Goal: Task Accomplishment & Management: Manage account settings

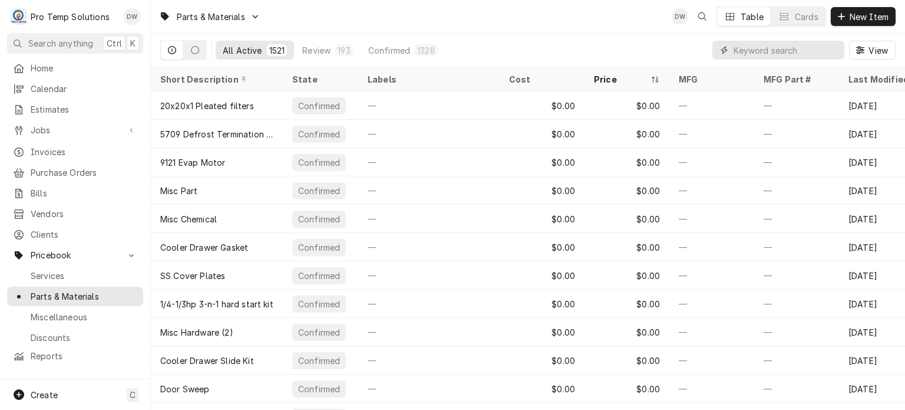
click at [823, 57] on input "Dynamic Content Wrapper" at bounding box center [786, 50] width 105 height 19
paste input "66-HC1-46"
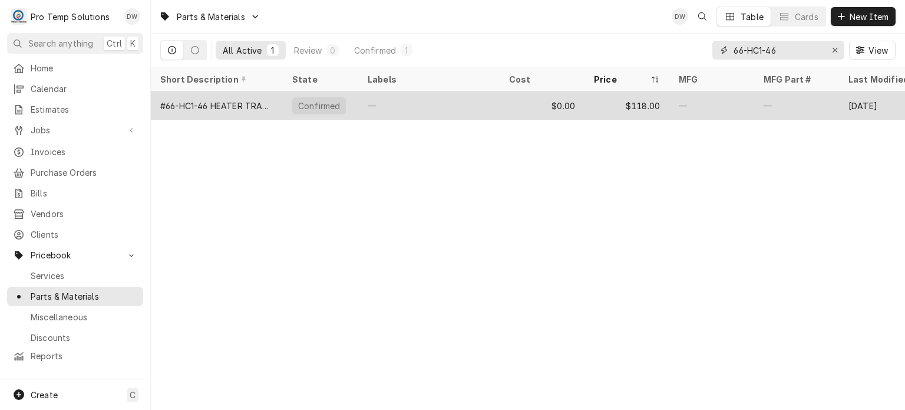
type input "66-HC1-46"
click at [752, 103] on div "—" at bounding box center [711, 105] width 85 height 28
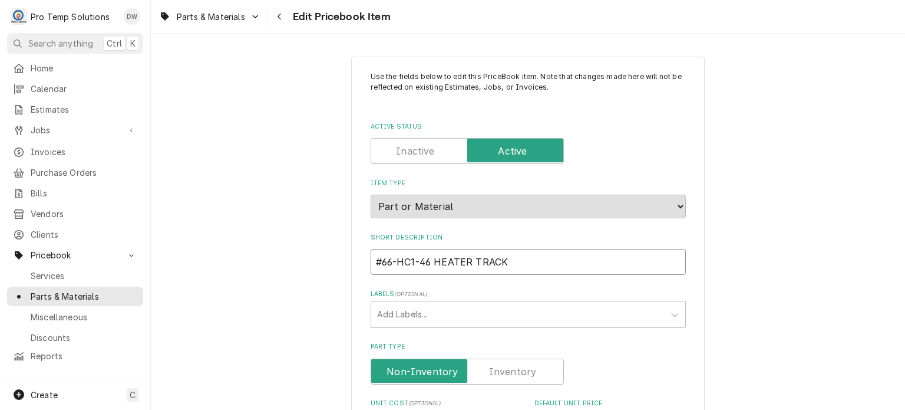
click at [375, 252] on input "#66-HC1-46 HEATER TRACK" at bounding box center [528, 262] width 315 height 26
type textarea "x"
type input "T#66-HC1-46 HEATER TRACK"
type textarea "x"
type input "TR#66-HC1-46 HEATER TRACK"
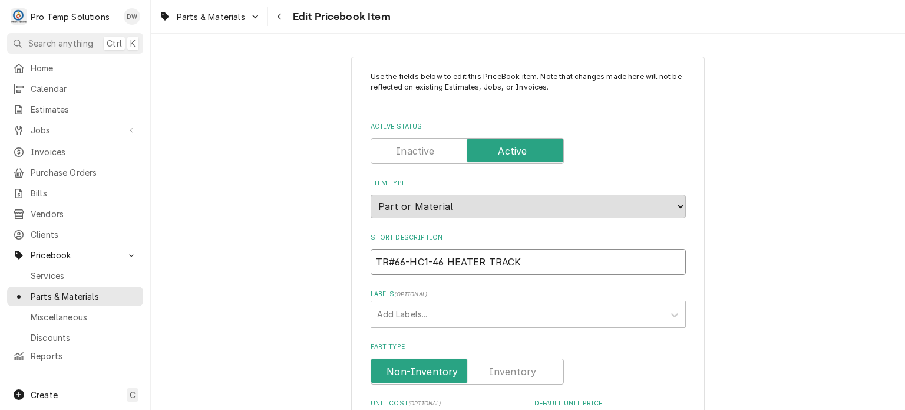
type textarea "x"
type input "TRG#66-HC1-46 HEATER TRACK"
type textarea "x"
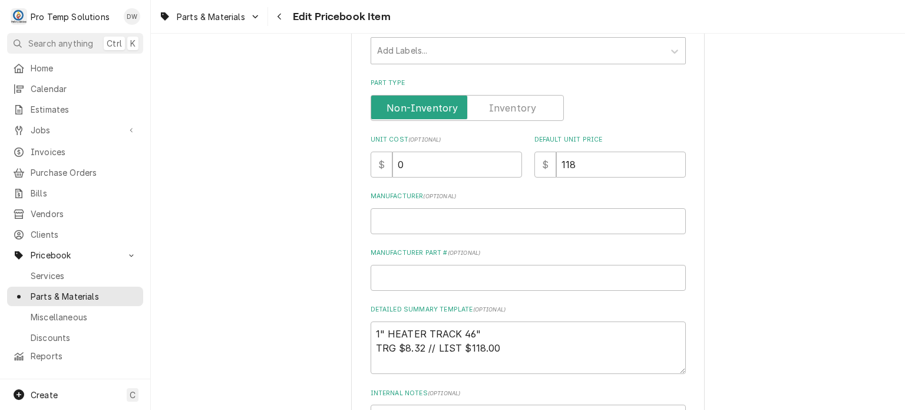
scroll to position [266, 0]
type input "TRG #66-HC1-46 HEATER TRACK"
drag, startPoint x: 575, startPoint y: 352, endPoint x: 195, endPoint y: 230, distance: 398.6
click at [195, 230] on div "Use the fields below to edit this PriceBook item. Note that changes made here w…" at bounding box center [528, 195] width 754 height 830
paste textarea "TRG: #66-HC1-46 1" HEATER TRACK 46" LIST:"
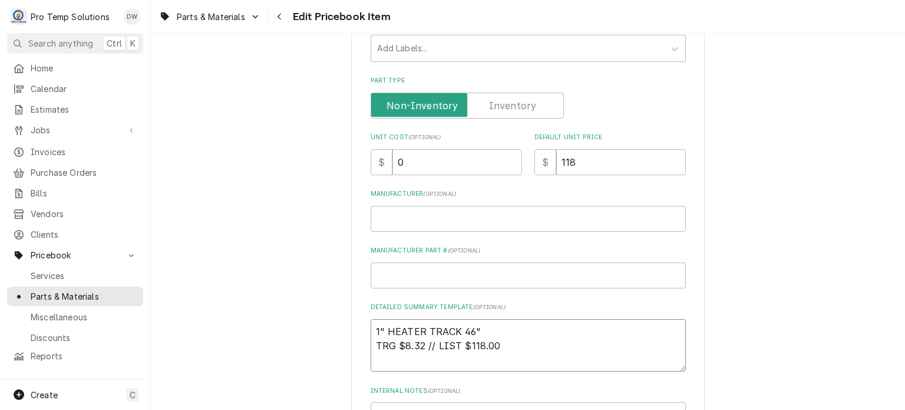
type textarea "x"
type textarea "TRG: #66-HC1-46 1" HEATER TRACK 46" LIST: $118.00"
drag, startPoint x: 437, startPoint y: 153, endPoint x: 367, endPoint y: 149, distance: 70.2
click at [367, 149] on div "Use the fields below to edit this PriceBook item. Note that changes made here w…" at bounding box center [528, 195] width 354 height 809
paste input "8.32"
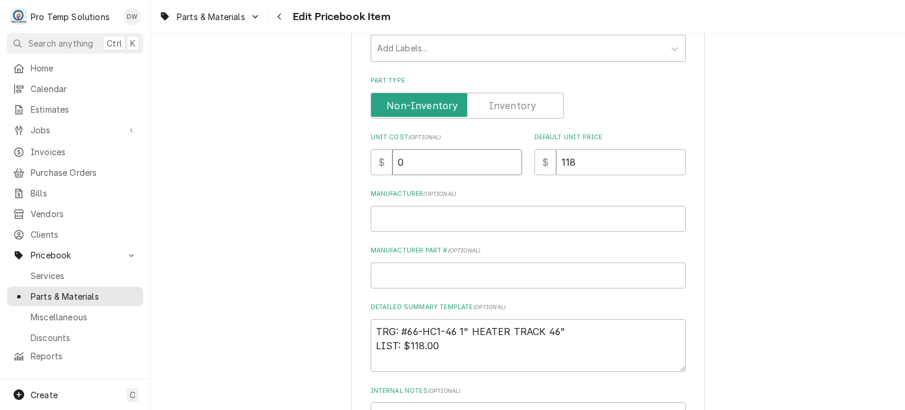
type textarea "x"
type input "8.32"
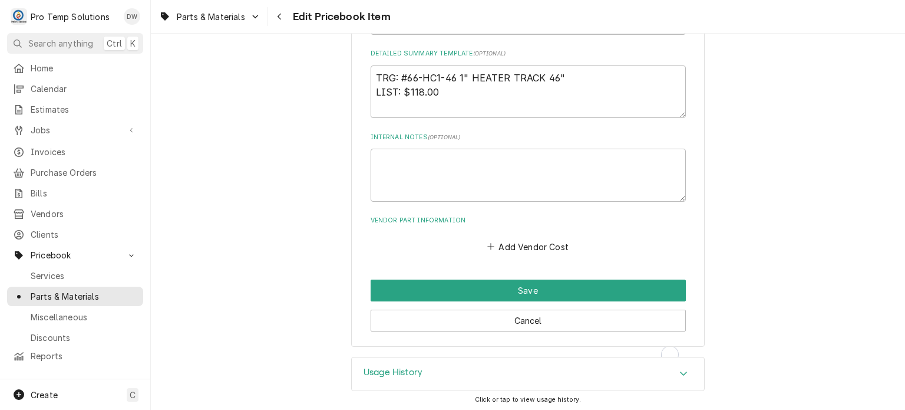
scroll to position [519, 0]
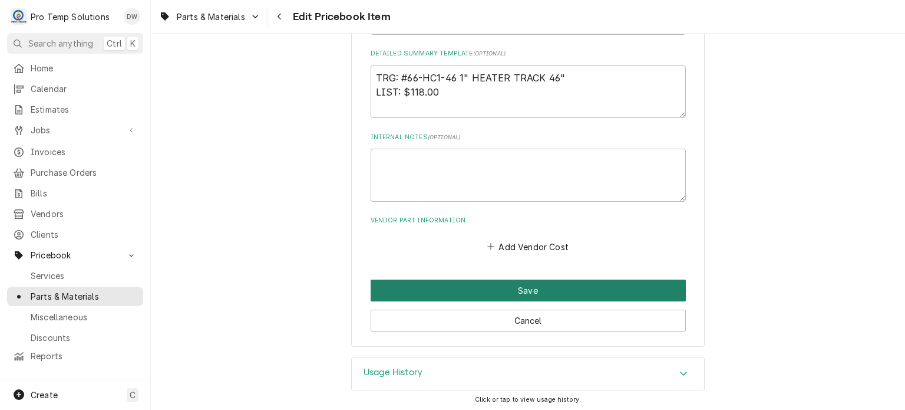
click at [444, 294] on button "Save" at bounding box center [528, 290] width 315 height 22
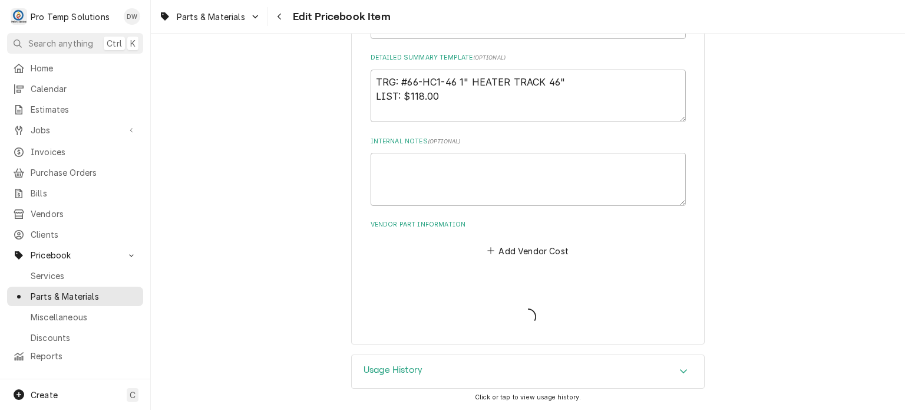
scroll to position [513, 0]
type textarea "x"
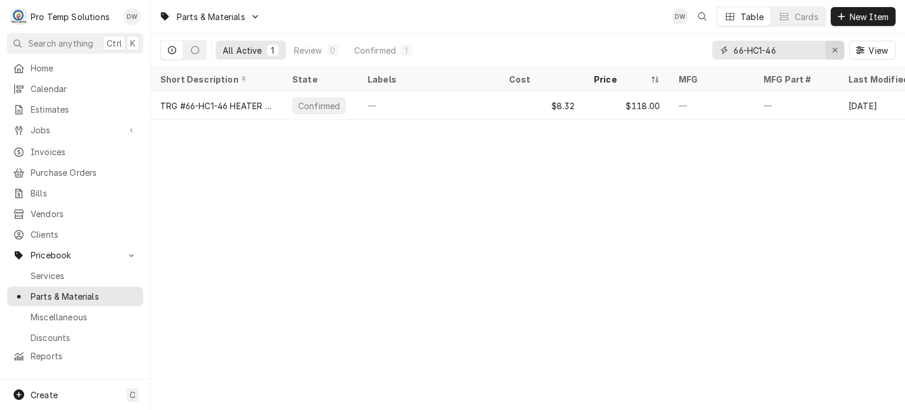
click at [826, 42] on button "Erase input" at bounding box center [835, 50] width 19 height 19
paste input "66-HC1-921"
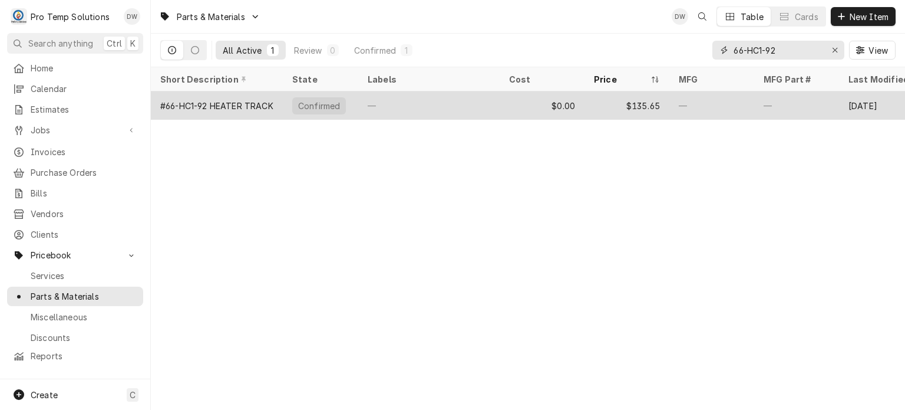
type input "66-HC1-92"
click at [354, 95] on div "Confirmed" at bounding box center [320, 105] width 75 height 28
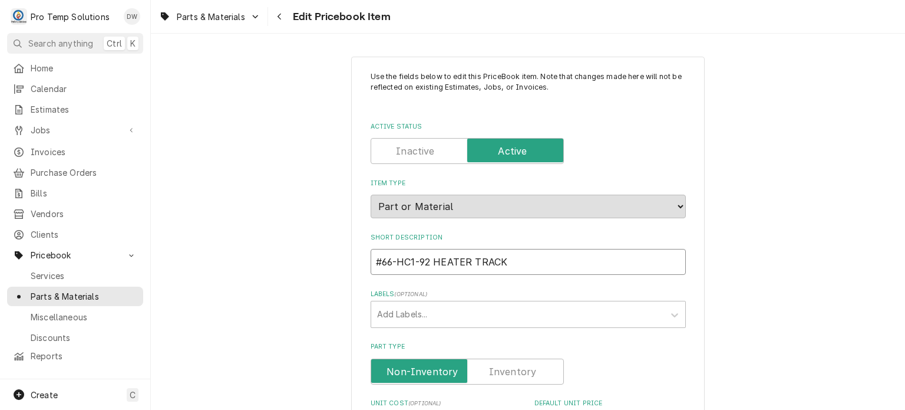
click at [374, 251] on input "#66-HC1-92 HEATER TRACK" at bounding box center [528, 262] width 315 height 26
type textarea "x"
type input "T#66-HC1-92 HEATER TRACK"
type textarea "x"
type input "TR#66-HC1-92 HEATER TRACK"
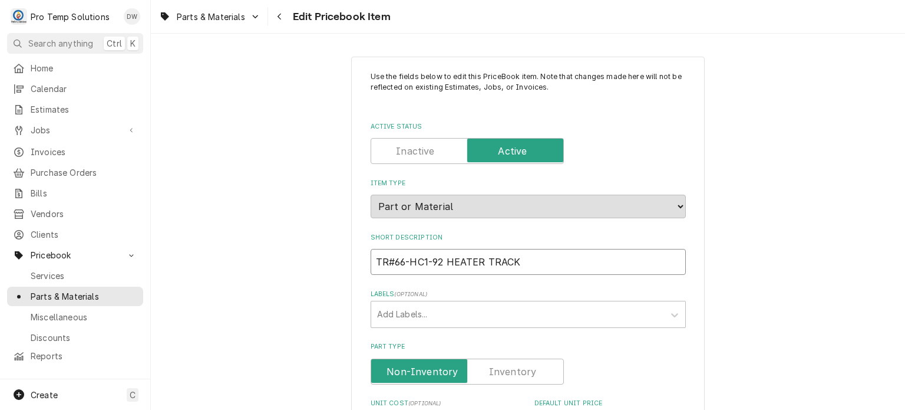
type textarea "x"
type input "TRG#66-HC1-92 HEATER TRACK"
type textarea "x"
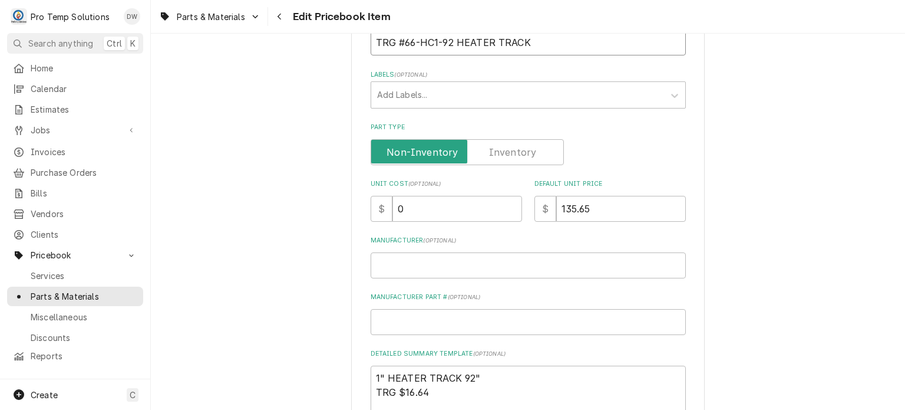
scroll to position [242, 0]
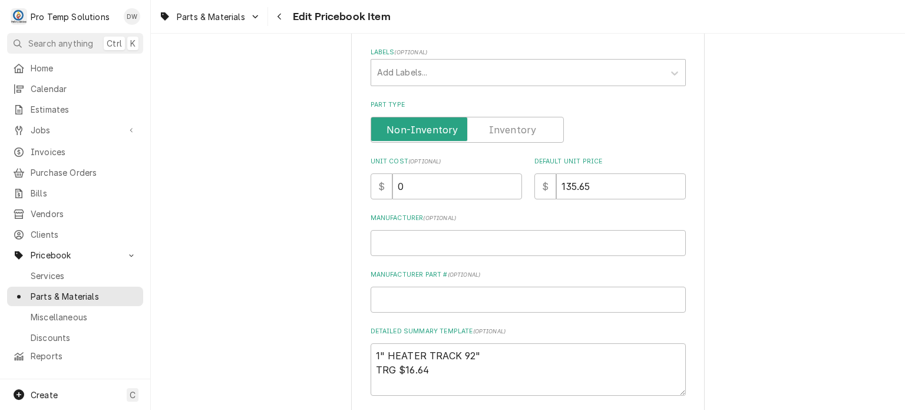
type input "TRG #66-HC1-92 HEATER TRACK"
drag, startPoint x: 454, startPoint y: 374, endPoint x: 320, endPoint y: 335, distance: 139.9
click at [320, 335] on div "Use the fields below to edit this PriceBook item. Note that changes made here w…" at bounding box center [528, 219] width 754 height 830
paste textarea "66-HC1-921"
type textarea "x"
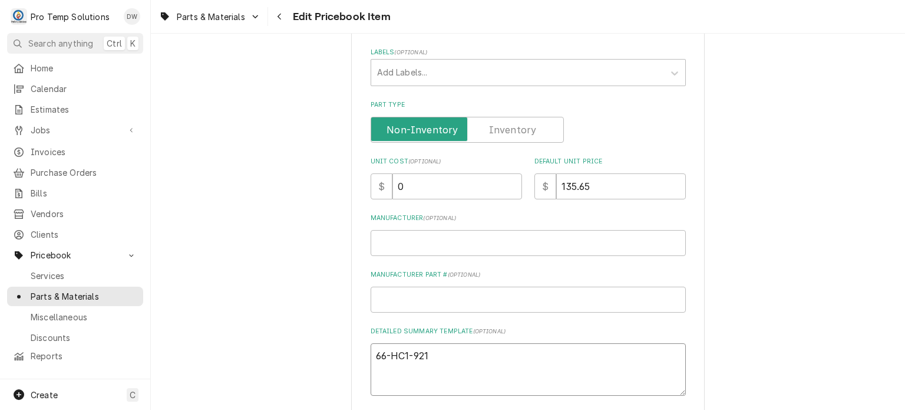
type textarea "66-HC1-921"
drag, startPoint x: 436, startPoint y: 359, endPoint x: 322, endPoint y: 345, distance: 114.6
click at [322, 345] on div "Use the fields below to edit this PriceBook item. Note that changes made here w…" at bounding box center [528, 219] width 754 height 830
paste textarea "TRG: #66-HC1-921 " HEATER TRACK 92" LIST: $135.00"
type textarea "x"
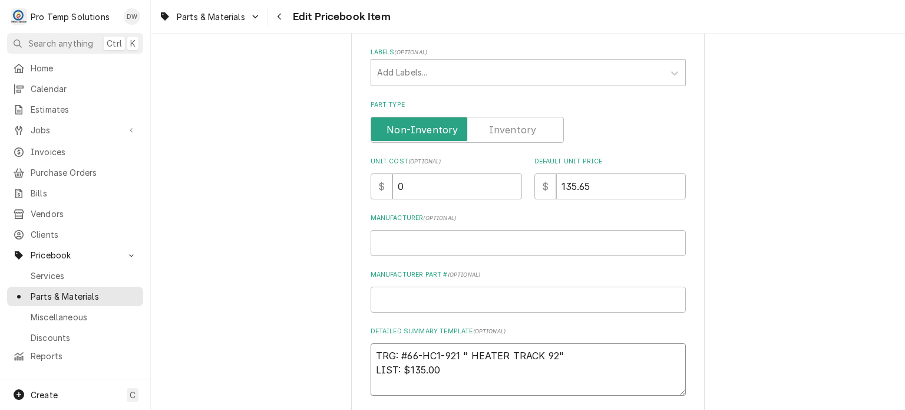
type textarea "TRG: #66-HC1-921 " HEATER TRACK 92" LIST: $135.00"
click at [658, 197] on input "135.65" at bounding box center [621, 186] width 130 height 26
type textarea "x"
type input "135.6"
type textarea "x"
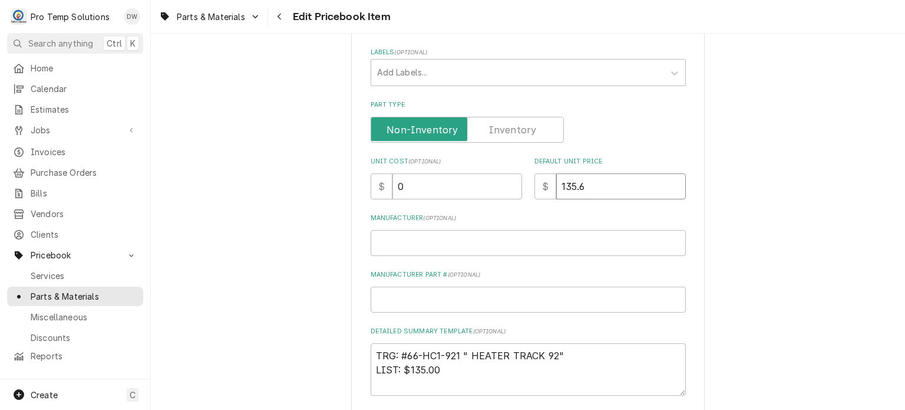
type input "135"
type textarea "x"
type input "135.0"
type textarea "x"
type input "135.00"
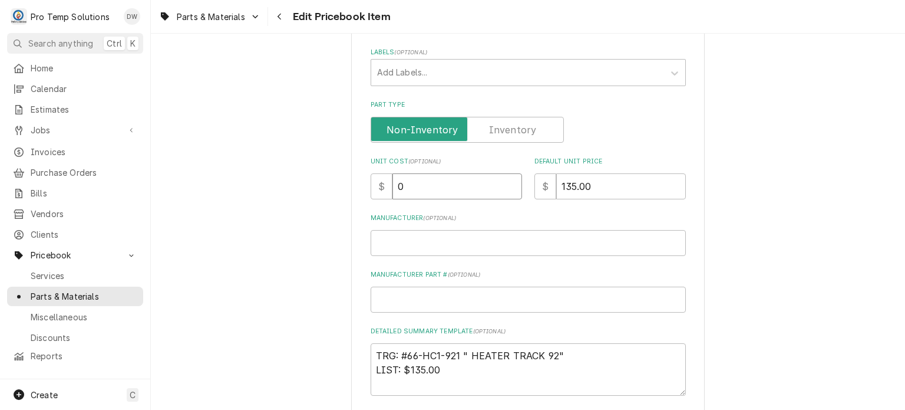
click at [470, 184] on input "0" at bounding box center [457, 186] width 130 height 26
paste input "16.64"
type textarea "x"
type input "016.64"
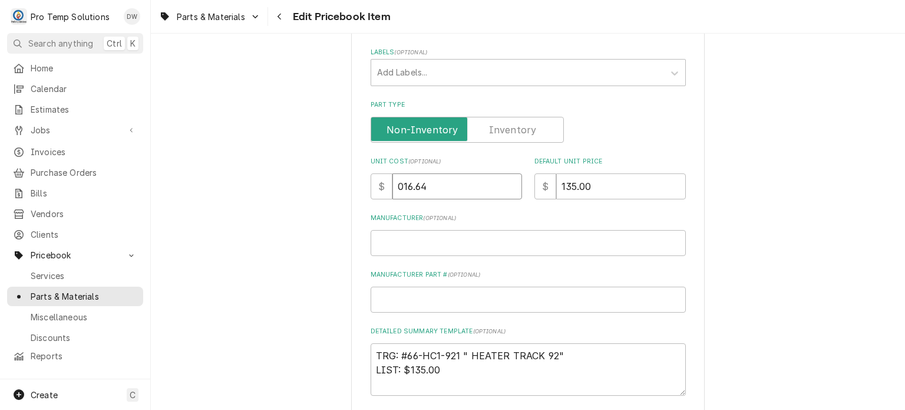
drag, startPoint x: 466, startPoint y: 184, endPoint x: 236, endPoint y: 160, distance: 230.6
click at [236, 160] on div "Use the fields below to edit this PriceBook item. Note that changes made here w…" at bounding box center [528, 219] width 754 height 830
paste input "Unit Cost"
type textarea "x"
type input "16.64"
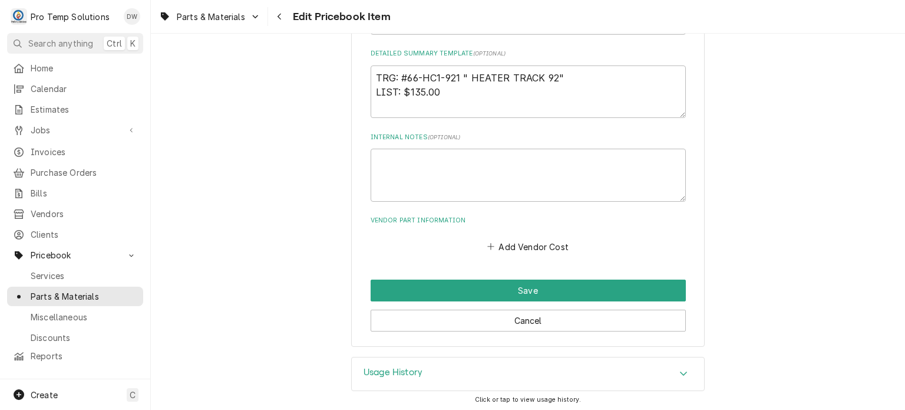
scroll to position [519, 0]
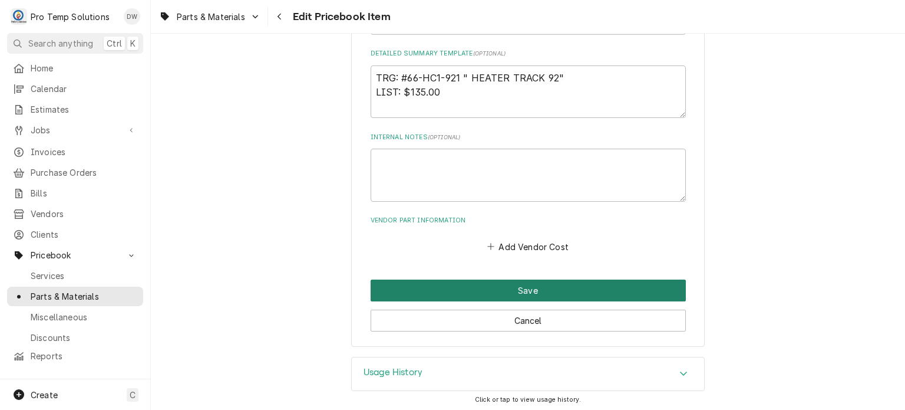
click at [404, 283] on button "Save" at bounding box center [528, 290] width 315 height 22
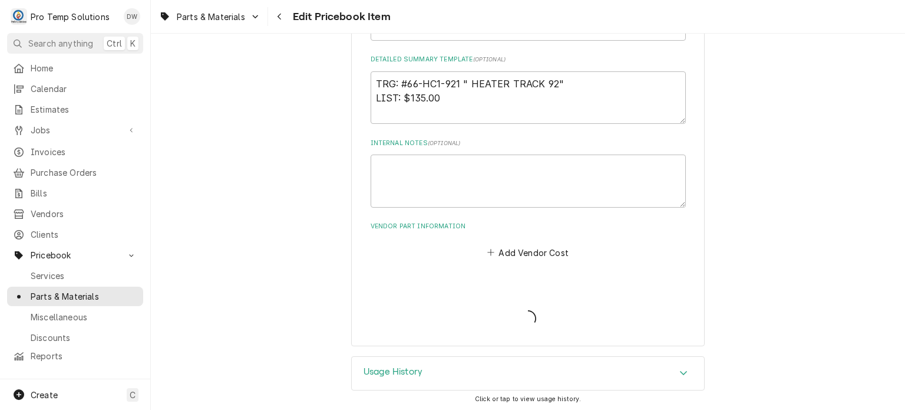
type textarea "x"
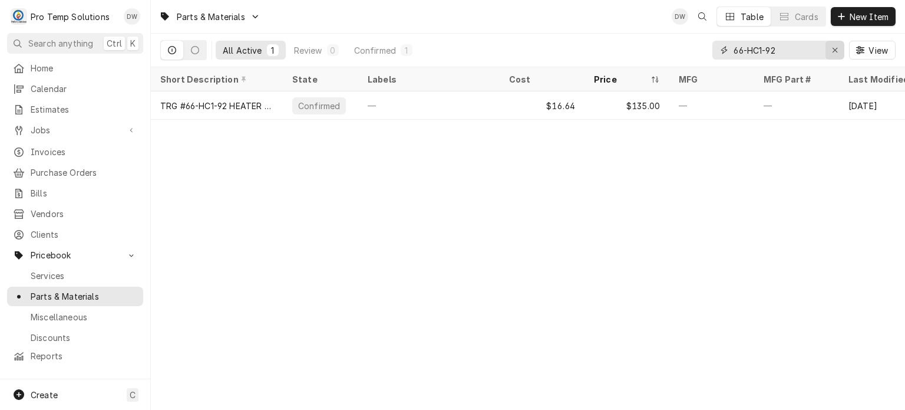
click at [828, 50] on button "Erase input" at bounding box center [835, 50] width 19 height 19
paste input "#19-21-024"
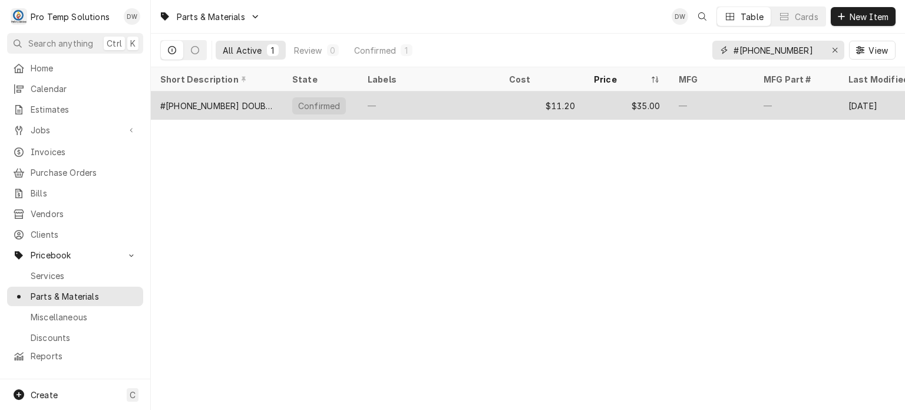
type input "#19-21-024"
click at [732, 91] on div "—" at bounding box center [711, 105] width 85 height 28
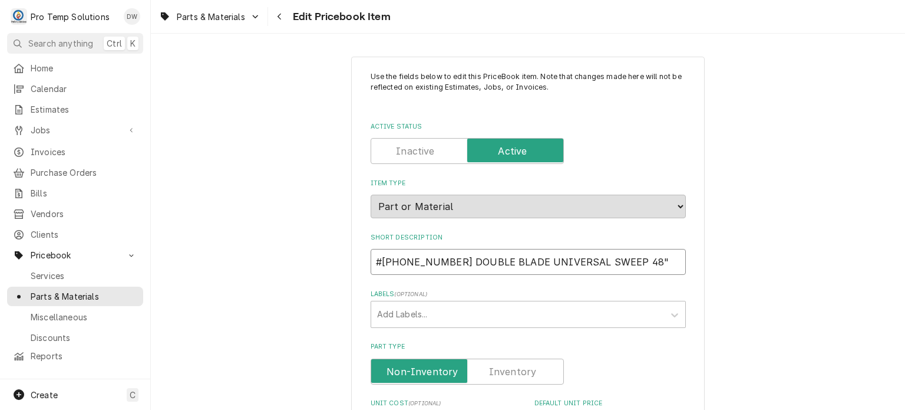
click at [377, 257] on input "#[PHONE_NUMBER] DOUBLE BLADE UNIVERSAL SWEEP 48"" at bounding box center [528, 262] width 315 height 26
type textarea "x"
type input "T#[PHONE_NUMBER] DOUBLE BLADE UNIVERSAL SWEEP 48""
type textarea "x"
type input "TR#19-21-024 DOUBLE BLADE UNIVERSAL SWEEP 48""
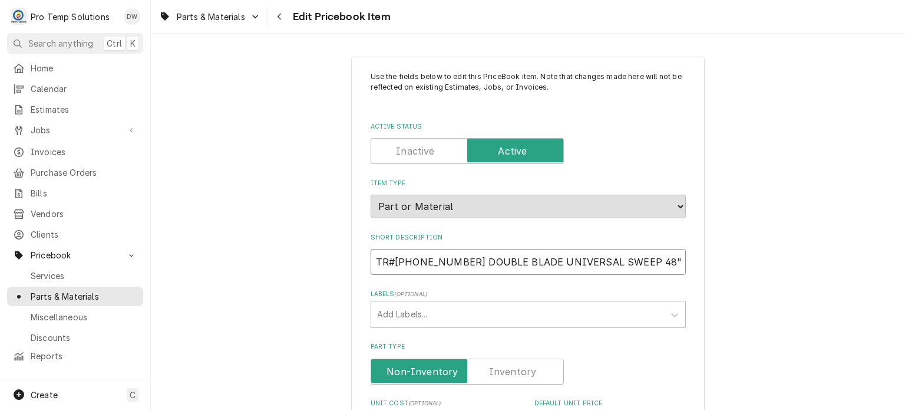
type textarea "x"
type input "TRG#19-21-024 DOUBLE BLADE UNIVERSAL SWEEP 48""
type textarea "x"
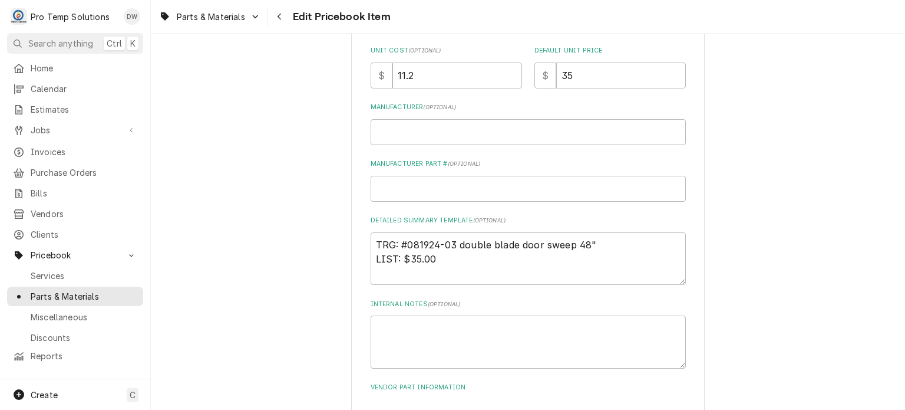
scroll to position [348, 0]
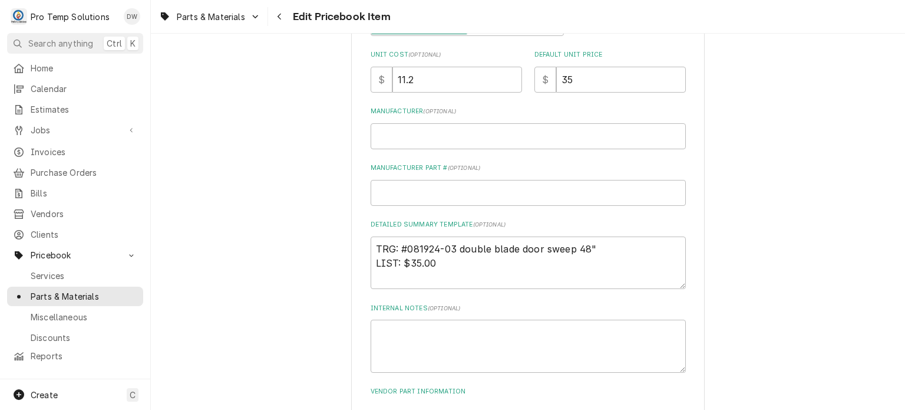
type input "TRG #[PHONE_NUMBER] DOUBLE BLADE UNIVERSAL SWEEP 48""
drag, startPoint x: 442, startPoint y: 71, endPoint x: 325, endPoint y: 76, distance: 116.8
click at [325, 76] on div "Use the fields below to edit this PriceBook item. Note that changes made here w…" at bounding box center [528, 113] width 754 height 830
paste input "84"
type textarea "x"
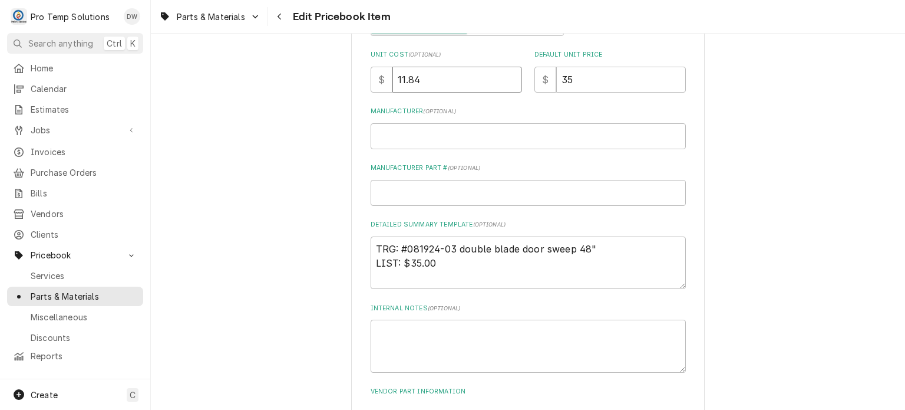
type input "11.84"
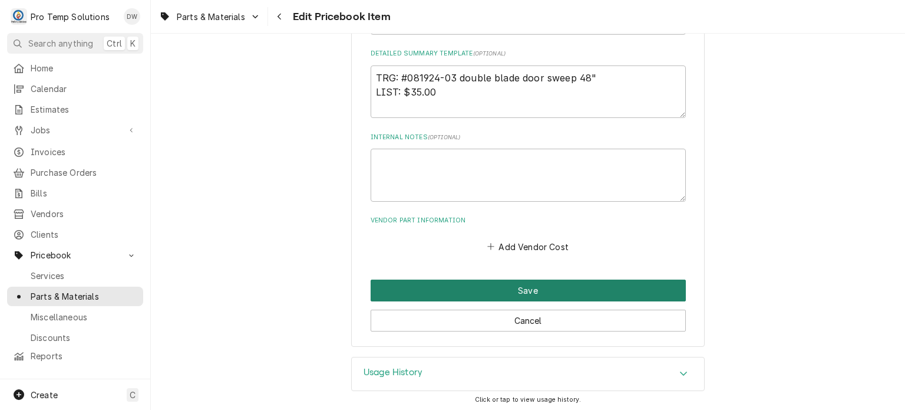
click at [434, 292] on button "Save" at bounding box center [528, 290] width 315 height 22
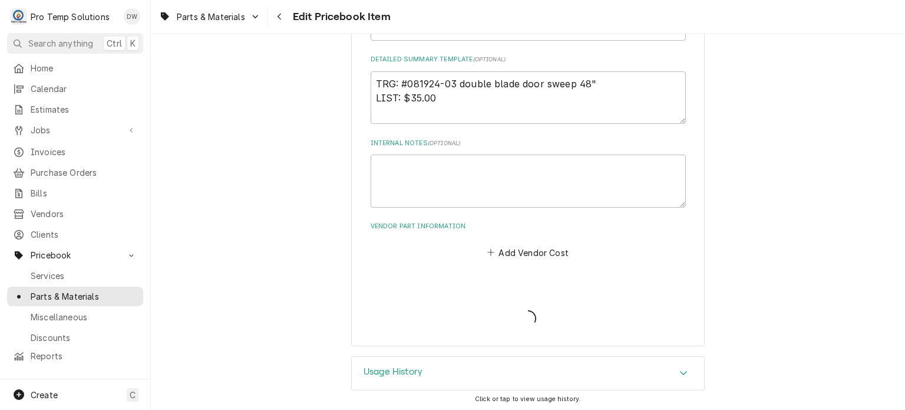
type textarea "x"
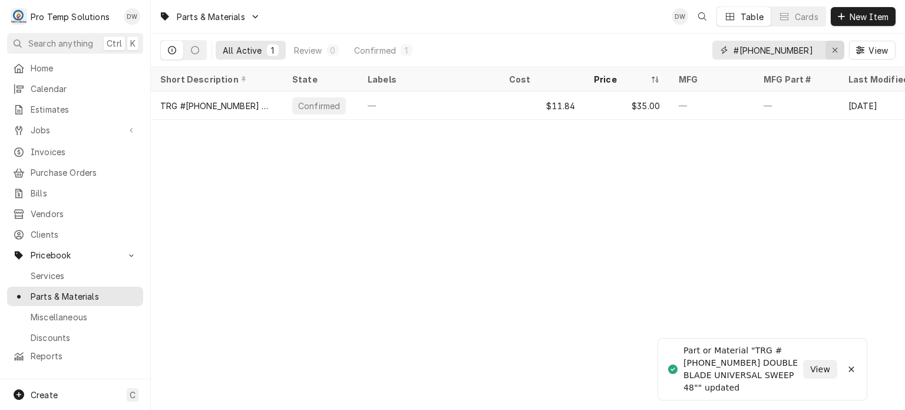
click at [826, 55] on button "Erase input" at bounding box center [835, 50] width 19 height 19
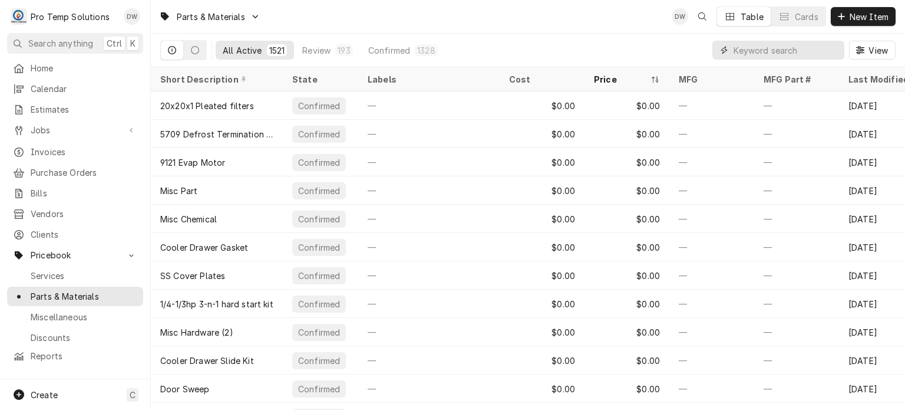
click at [824, 41] on input "Dynamic Content Wrapper" at bounding box center [786, 50] width 105 height 19
paste input "63-DH-A5"
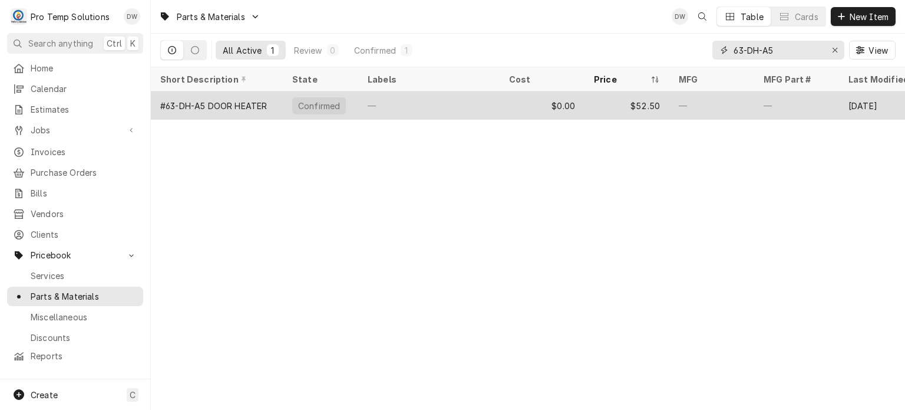
type input "63-DH-A5"
click at [744, 91] on div "—" at bounding box center [711, 105] width 85 height 28
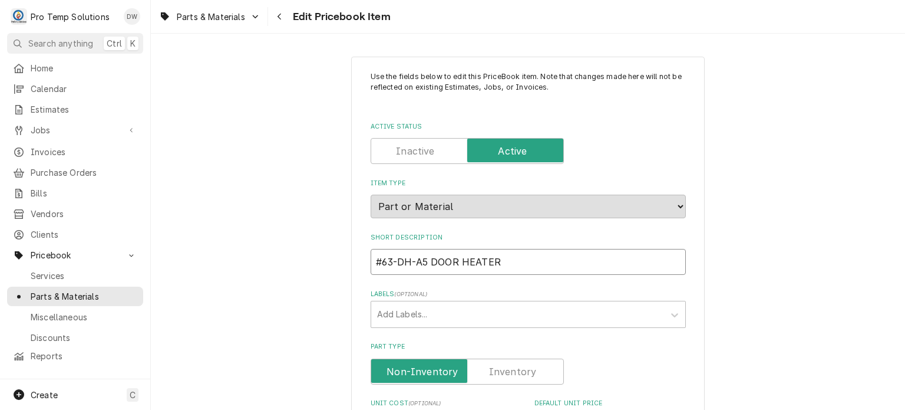
click at [371, 259] on input "#63-DH-A5 DOOR HEATER" at bounding box center [528, 262] width 315 height 26
type textarea "x"
type input "T#63-DH-A5 DOOR HEATER"
type textarea "x"
type input "TRH#63-DH-A5 DOOR HEATER"
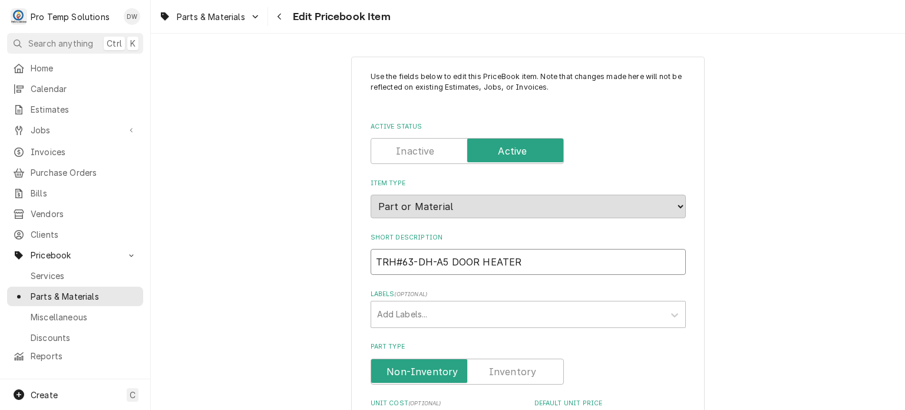
type textarea "x"
type input "TRH #63-DH-A5 DOOR HEATER"
type textarea "x"
type input "TRH#63-DH-A5 DOOR HEATER"
type textarea "x"
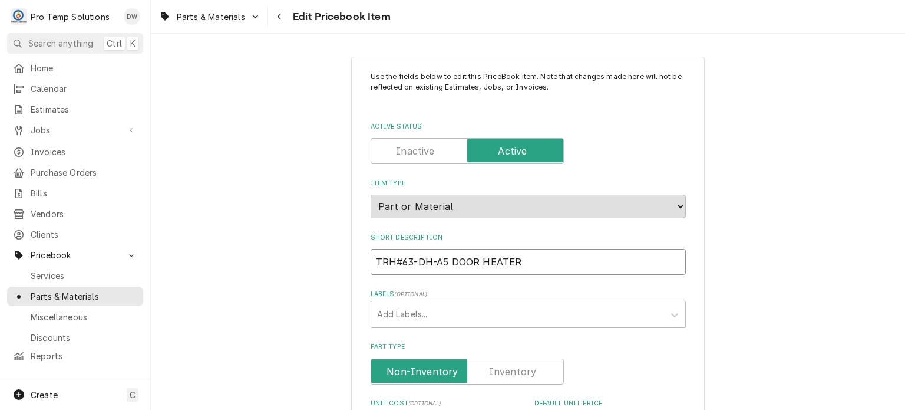
type input "TR#63-DH-A5 DOOR HEATER"
type textarea "x"
type input "TRG#63-DH-A5 DOOR HEATER"
type textarea "x"
type input "TRGV#63-DH-A5 DOOR HEATER"
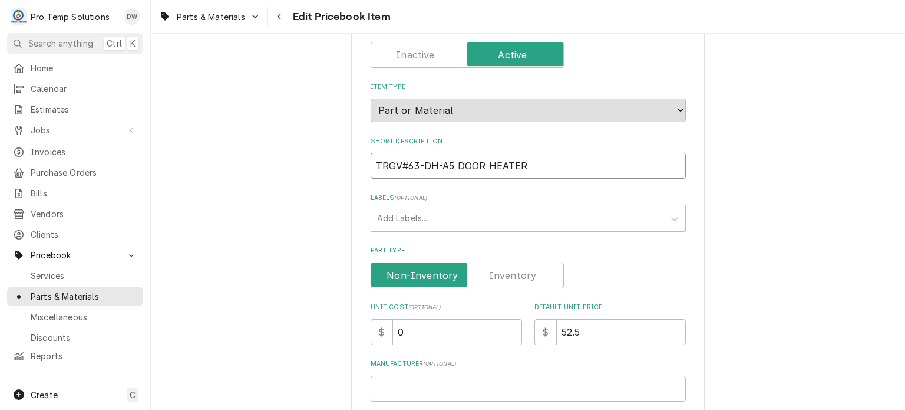
scroll to position [110, 0]
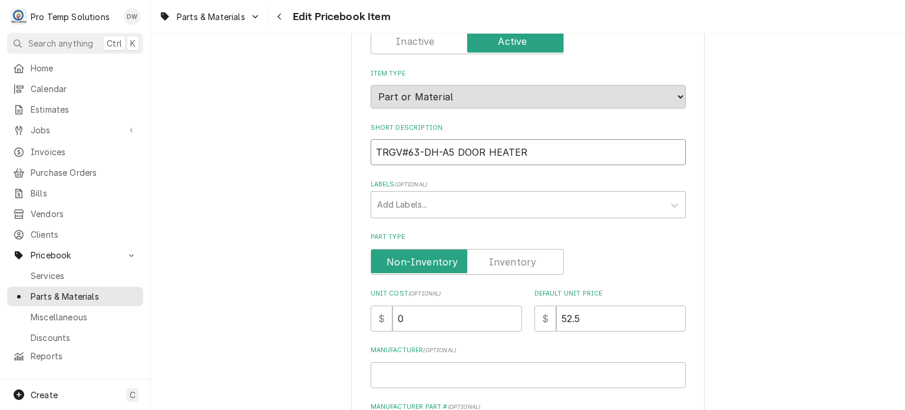
type textarea "x"
type input "TRG#63-DH-A5 DOOR HEATER"
type textarea "x"
type input "TRG #63-DH-A5 DOOR HEATER"
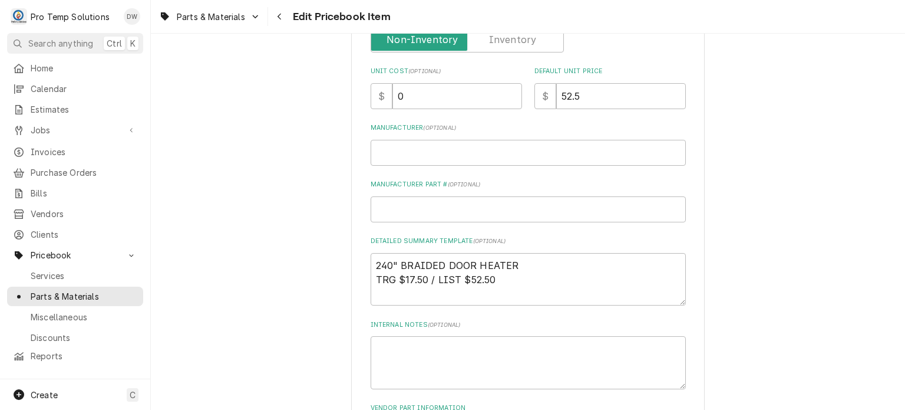
scroll to position [355, 0]
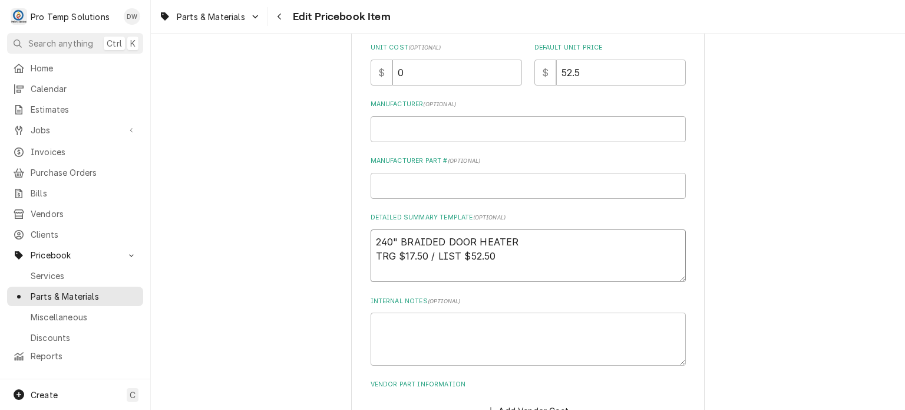
drag, startPoint x: 532, startPoint y: 266, endPoint x: 264, endPoint y: 186, distance: 279.3
click at [264, 186] on div "Use the fields below to edit this PriceBook item. Note that changes made here w…" at bounding box center [528, 106] width 754 height 830
paste textarea "TRG #63-DH-A5 BRAIDED ALUMINIUM DOOR HEATER 240" LIST: $55.0"
type textarea "x"
type textarea "TRG #63-DH-A5 BRAIDED ALUMINIUM DOOR HEATER 240" LIST: $55.00"
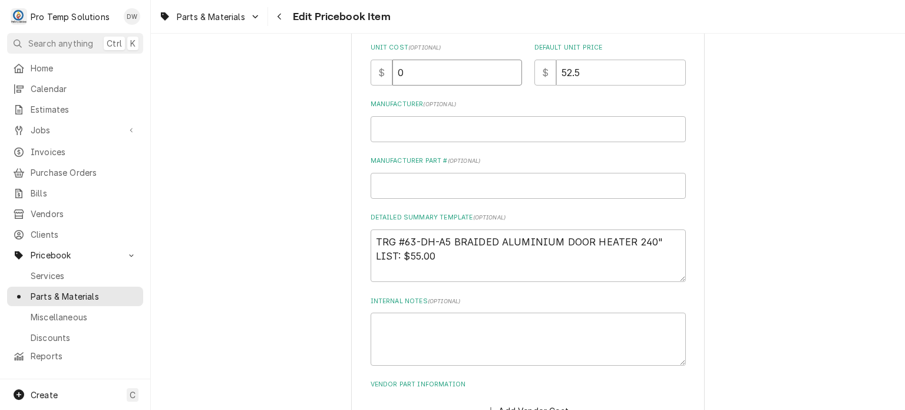
click at [470, 72] on input "0" at bounding box center [457, 73] width 130 height 26
drag, startPoint x: 445, startPoint y: 63, endPoint x: 385, endPoint y: 65, distance: 59.6
click at [385, 65] on div "$ 0" at bounding box center [446, 73] width 151 height 26
paste input "20.0"
type textarea "x"
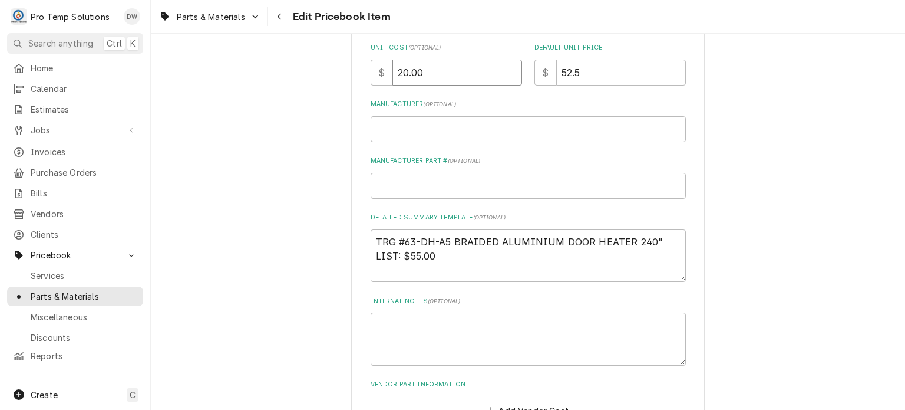
type input "20.00"
click at [626, 68] on input "52.5" at bounding box center [621, 73] width 130 height 26
type textarea "x"
type input "52"
type textarea "x"
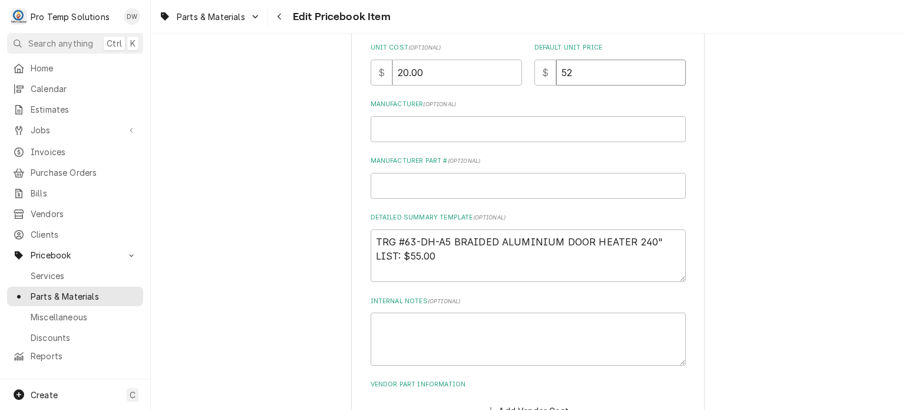
type input "5"
type textarea "x"
type input "55"
type textarea "x"
type input "55.0"
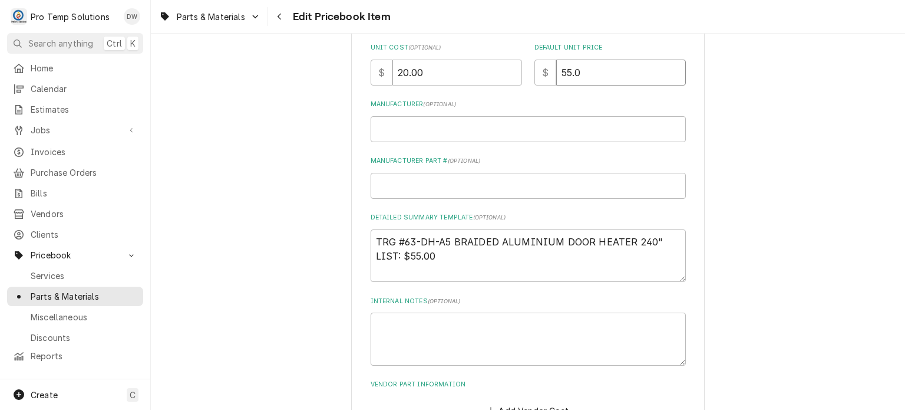
type textarea "x"
type input "55.00"
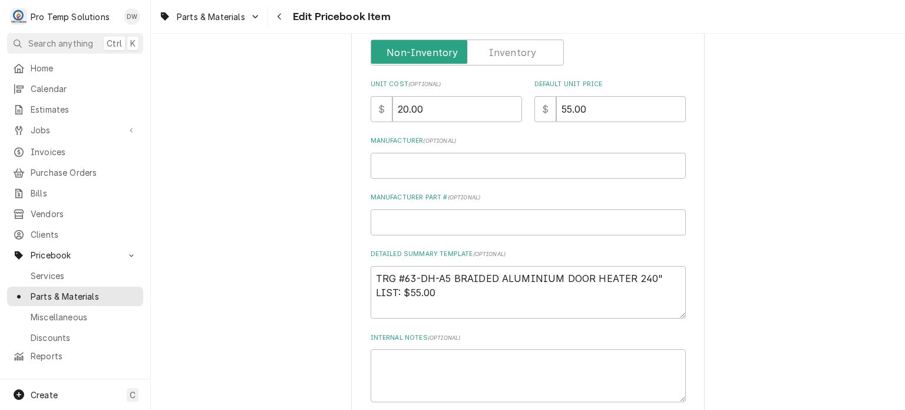
scroll to position [502, 0]
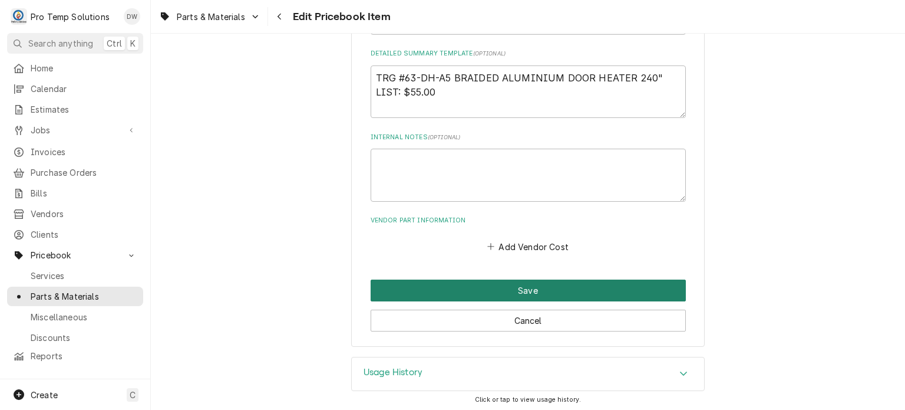
click at [467, 285] on button "Save" at bounding box center [528, 290] width 315 height 22
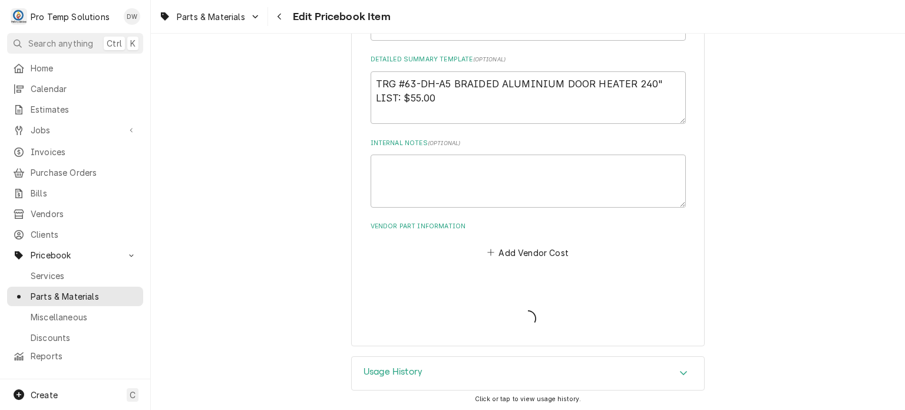
type textarea "x"
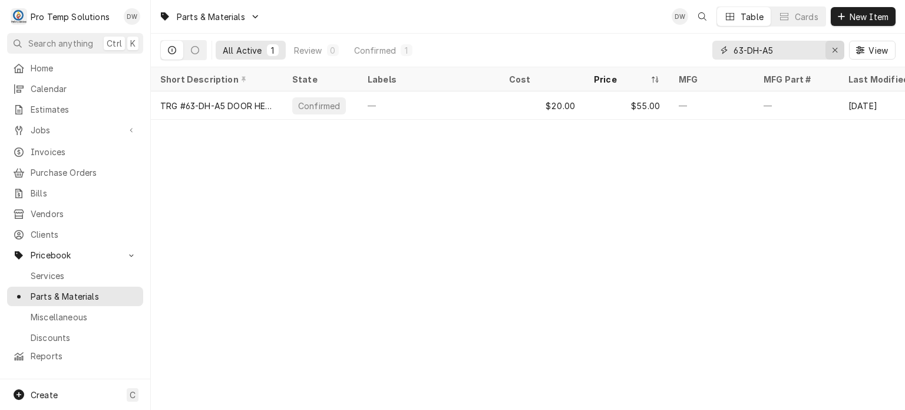
click at [832, 50] on icon "Erase input" at bounding box center [835, 50] width 6 height 8
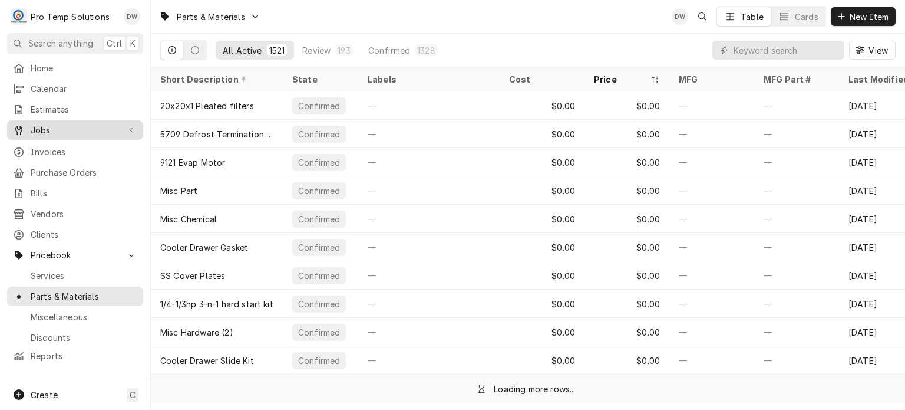
click at [42, 124] on span "Jobs" at bounding box center [75, 130] width 89 height 12
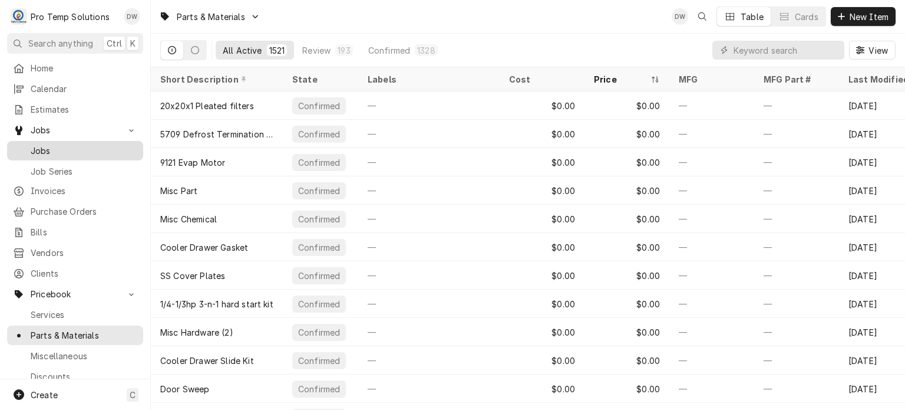
click at [51, 144] on span "Jobs" at bounding box center [84, 150] width 107 height 12
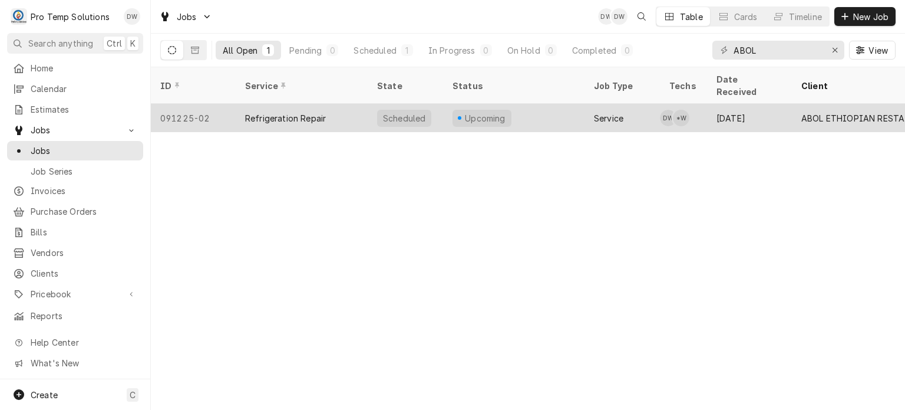
type input "ABOL"
click at [401, 112] on div "Scheduled" at bounding box center [404, 118] width 45 height 12
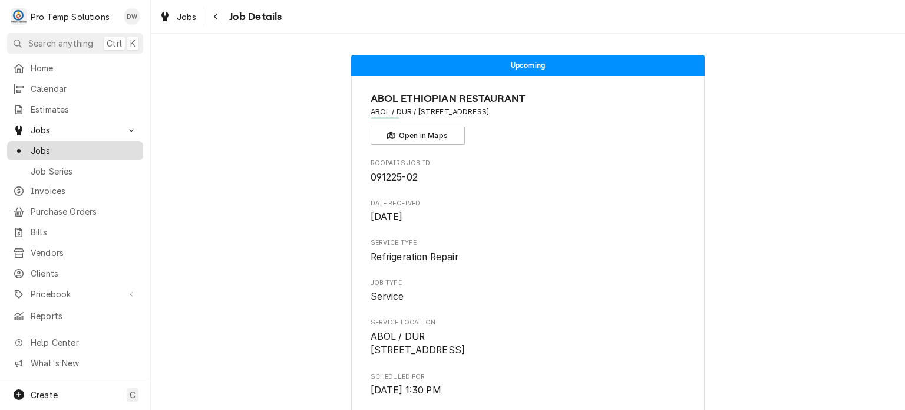
click at [70, 143] on div "Jobs" at bounding box center [74, 150] width 131 height 15
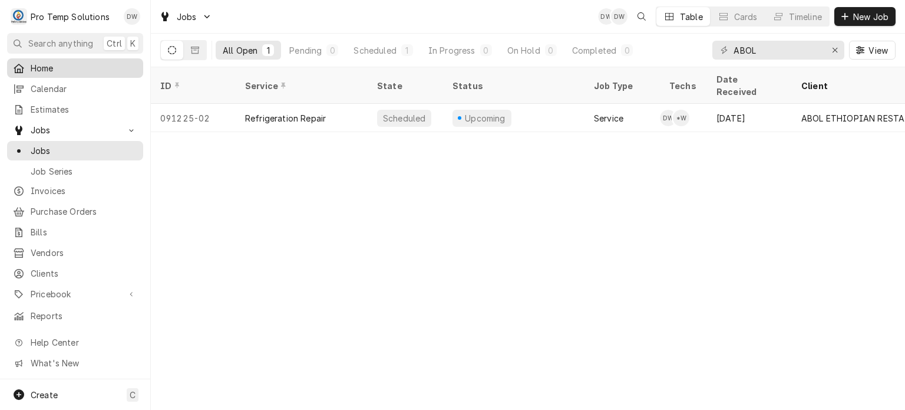
click at [95, 58] on link "Home" at bounding box center [75, 67] width 136 height 19
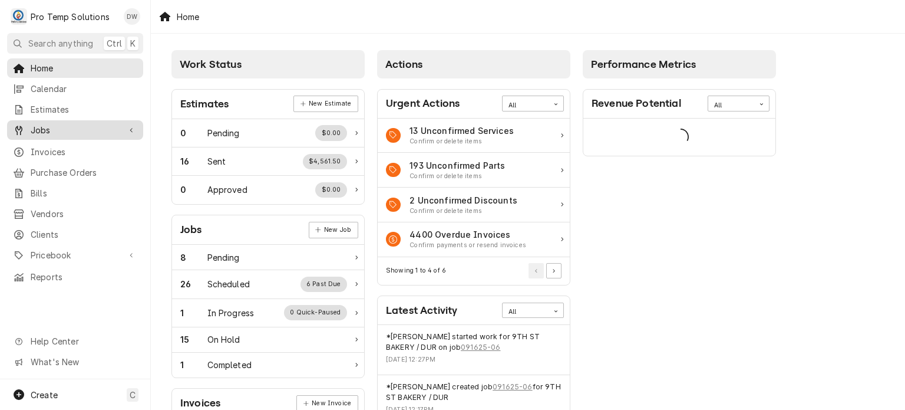
click at [47, 135] on link "Jobs" at bounding box center [75, 129] width 136 height 19
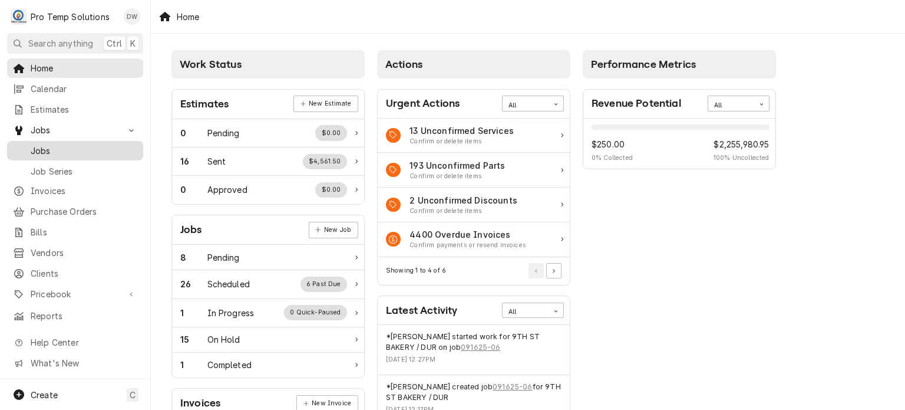
click at [49, 146] on span "Jobs" at bounding box center [84, 150] width 107 height 12
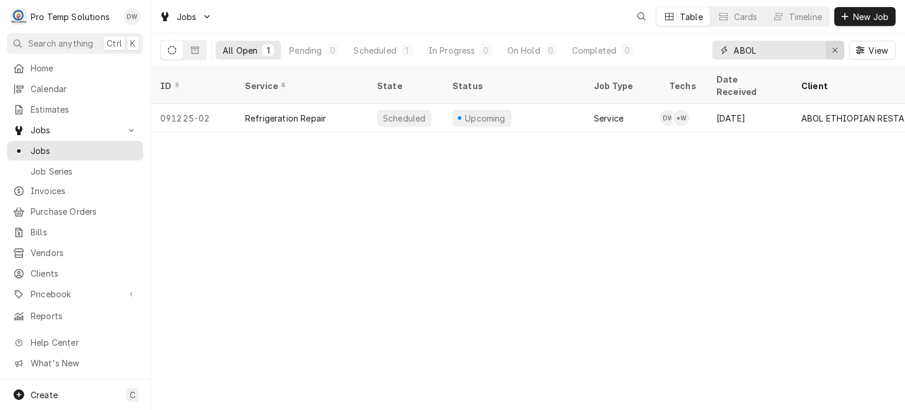
click at [839, 49] on div "Erase input" at bounding box center [835, 50] width 12 height 12
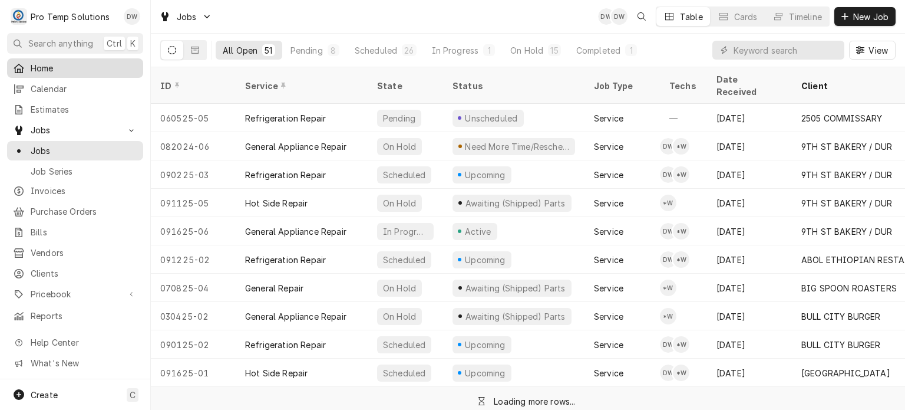
click at [38, 58] on link "Home" at bounding box center [75, 67] width 136 height 19
